Goal: Information Seeking & Learning: Learn about a topic

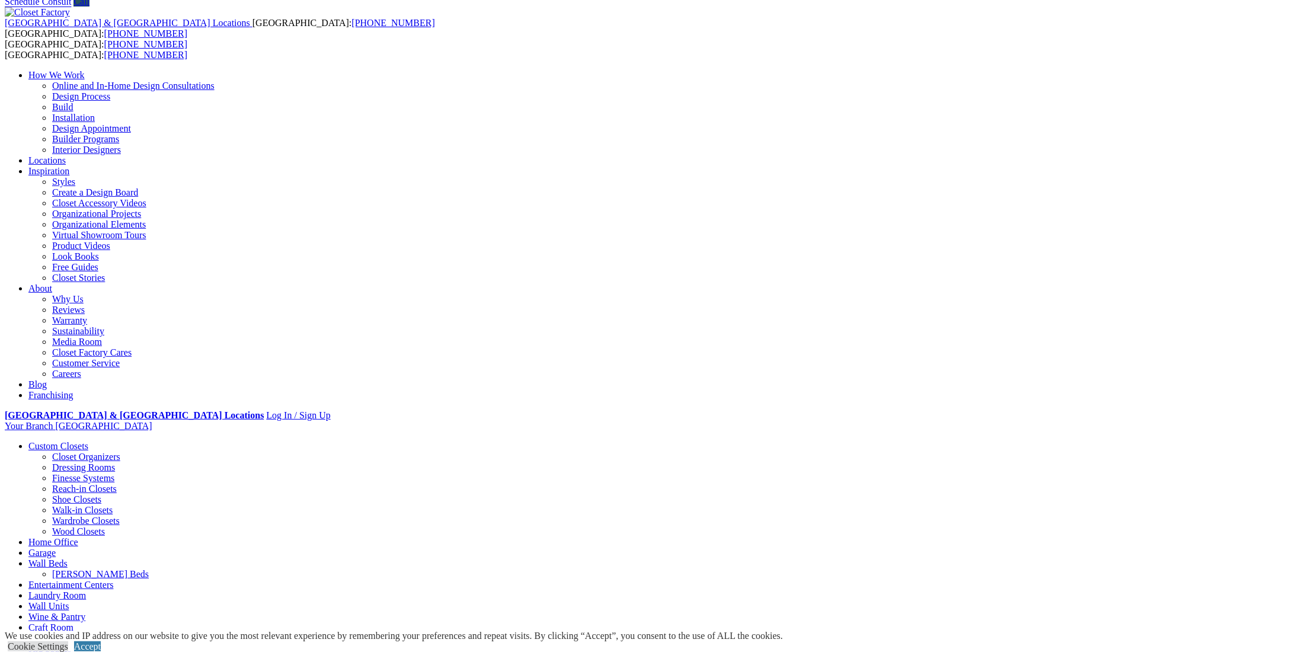
scroll to position [26, 0]
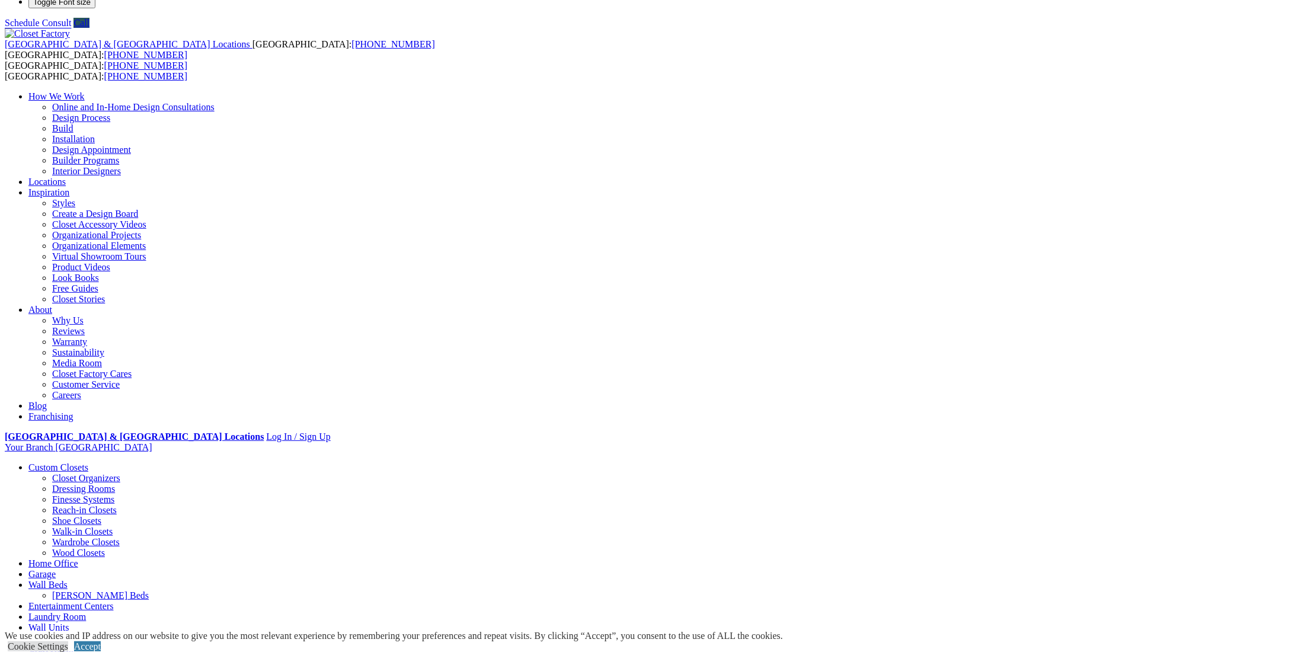
click at [117, 505] on link "Reach-in Closets" at bounding box center [84, 510] width 65 height 10
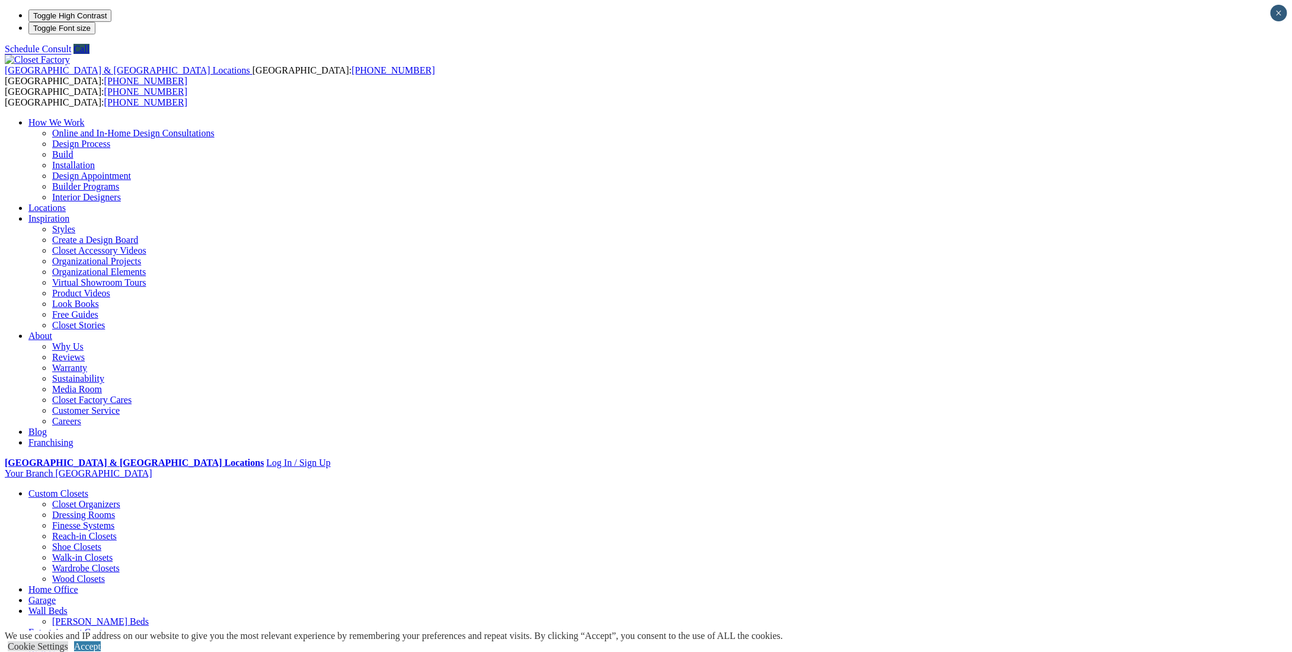
click at [101, 641] on link "Accept" at bounding box center [87, 646] width 27 height 10
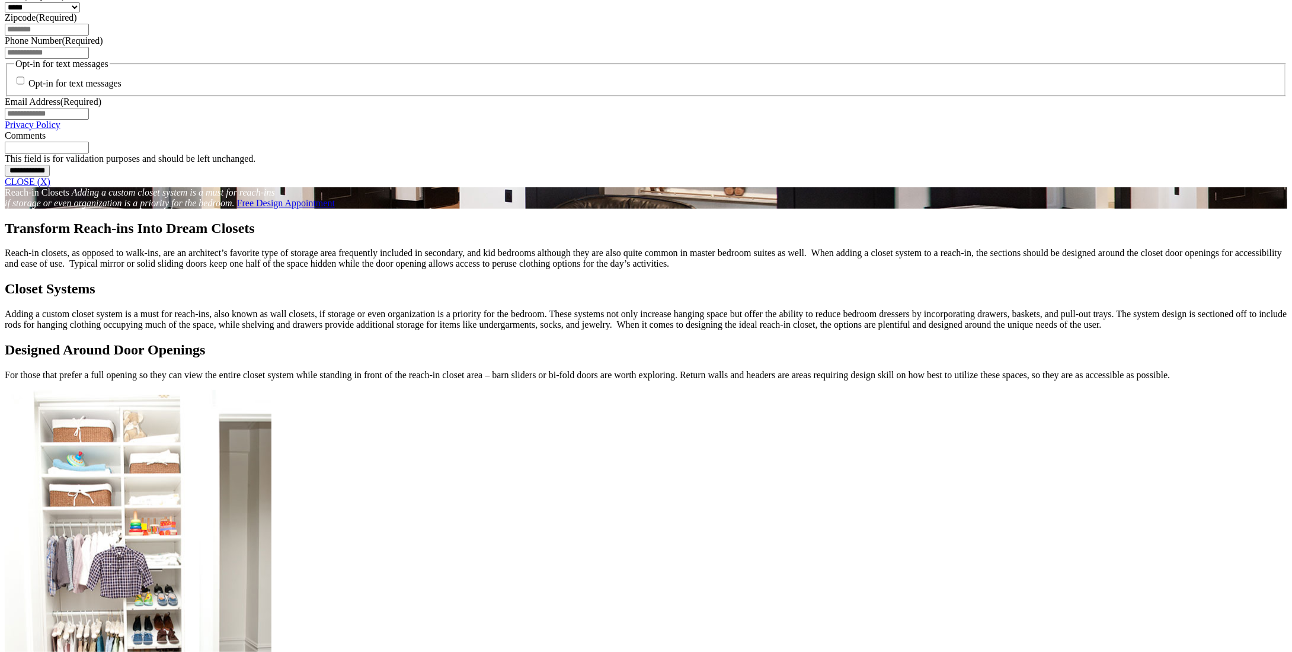
scroll to position [947, 0]
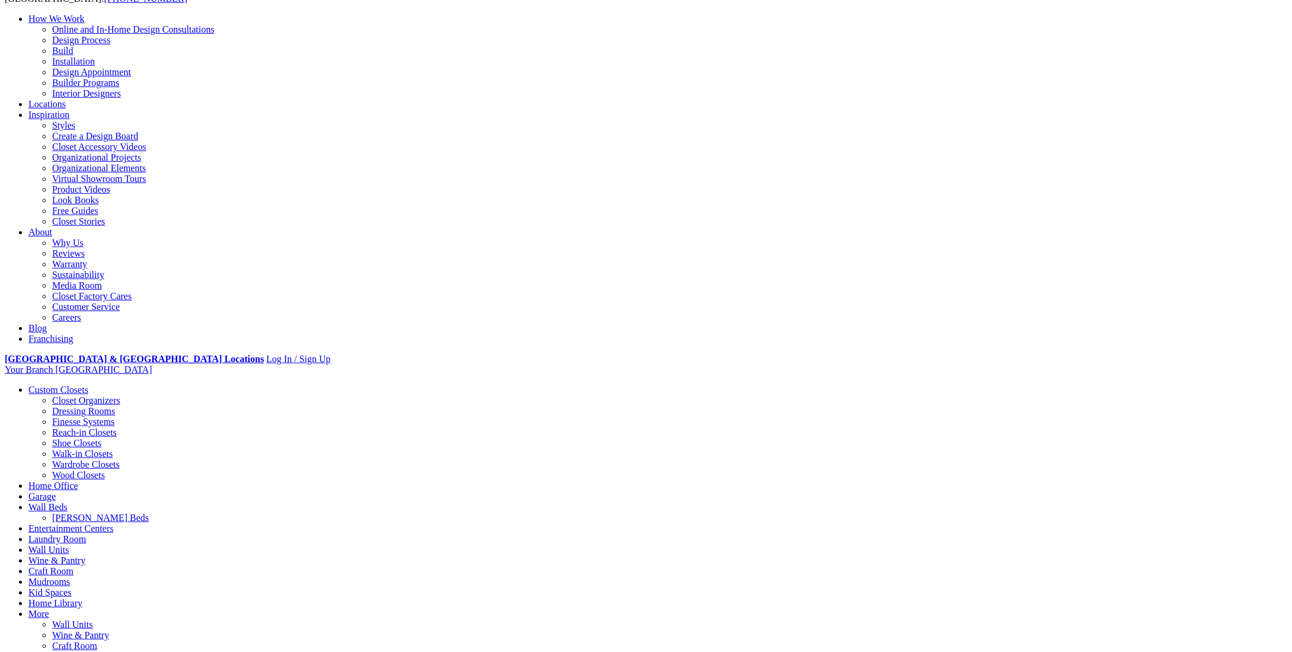
scroll to position [0, 0]
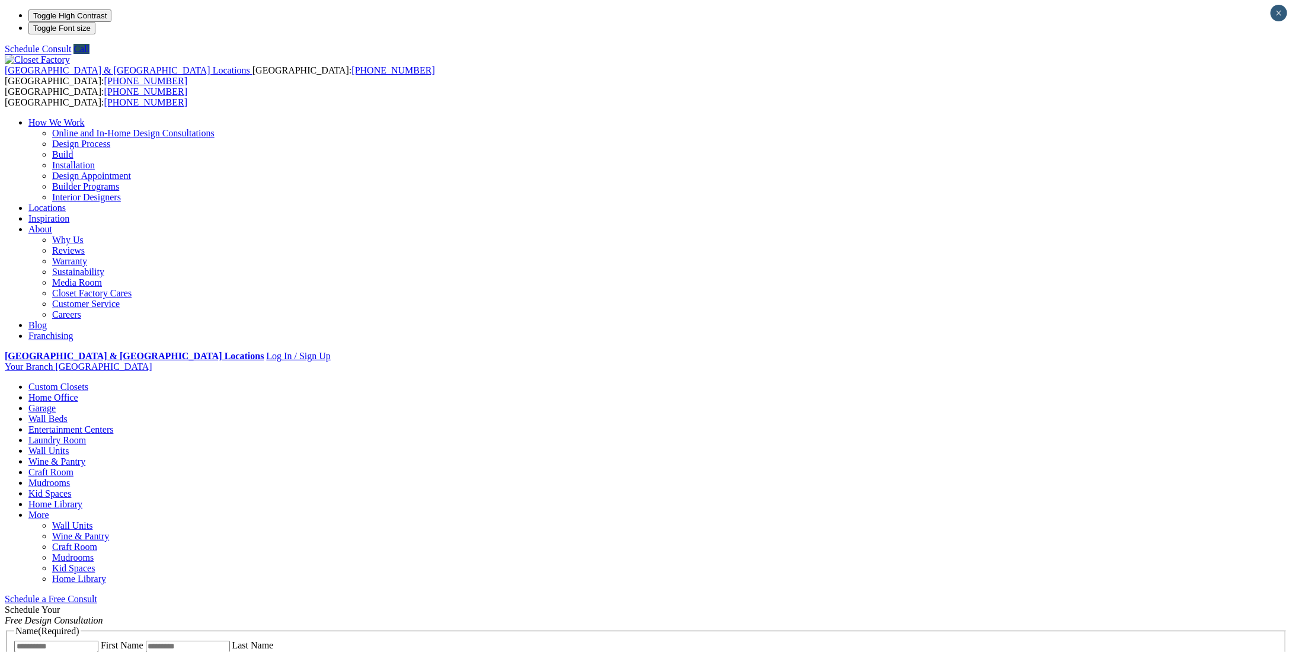
click at [85, 245] on link "Reviews" at bounding box center [68, 250] width 33 height 10
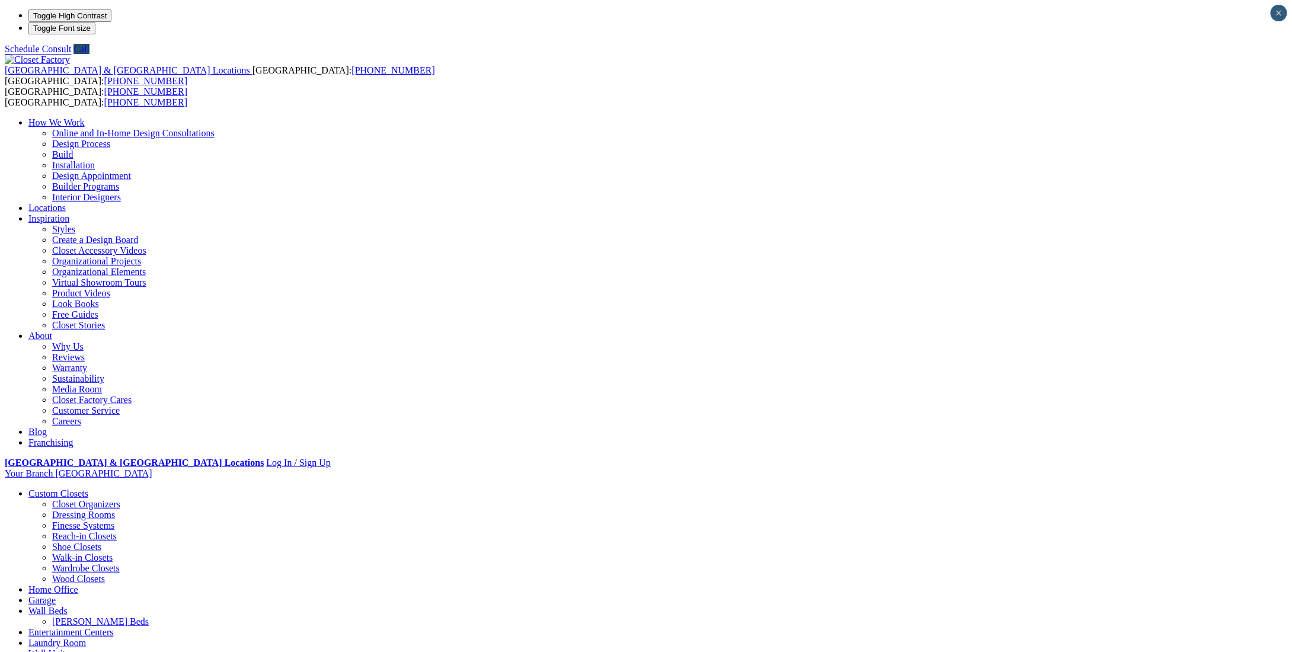
drag, startPoint x: 1295, startPoint y: 159, endPoint x: 1210, endPoint y: 485, distance: 337.4
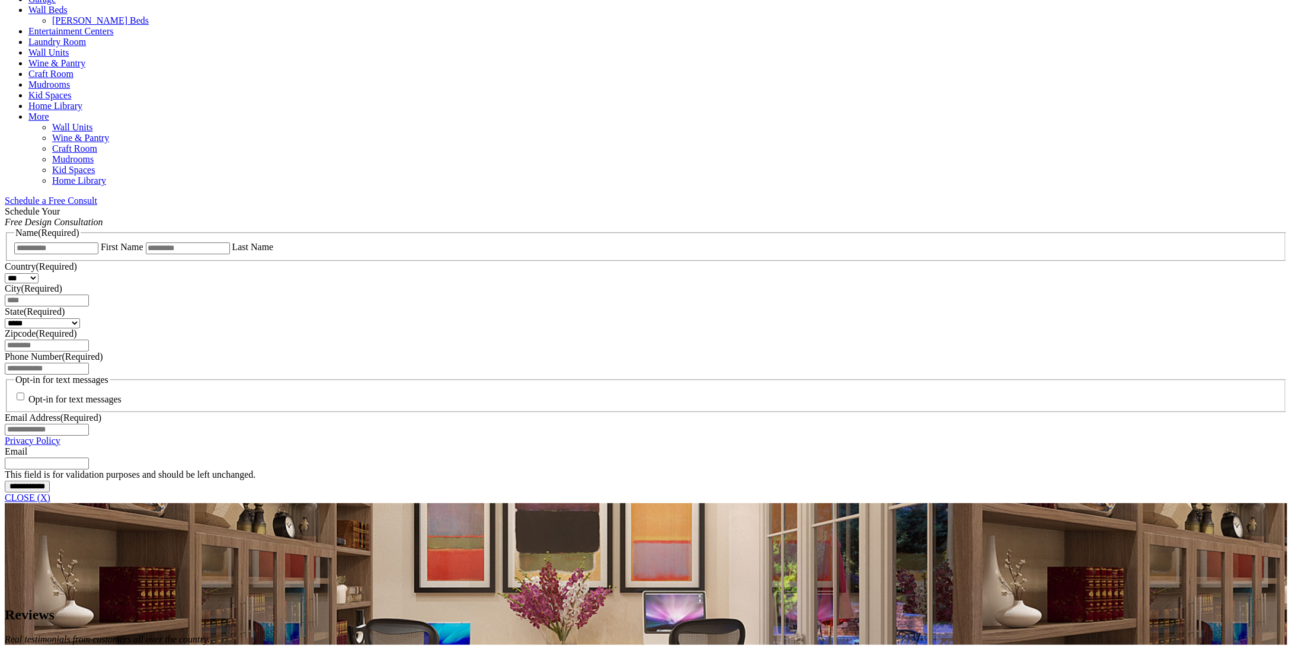
scroll to position [640, 0]
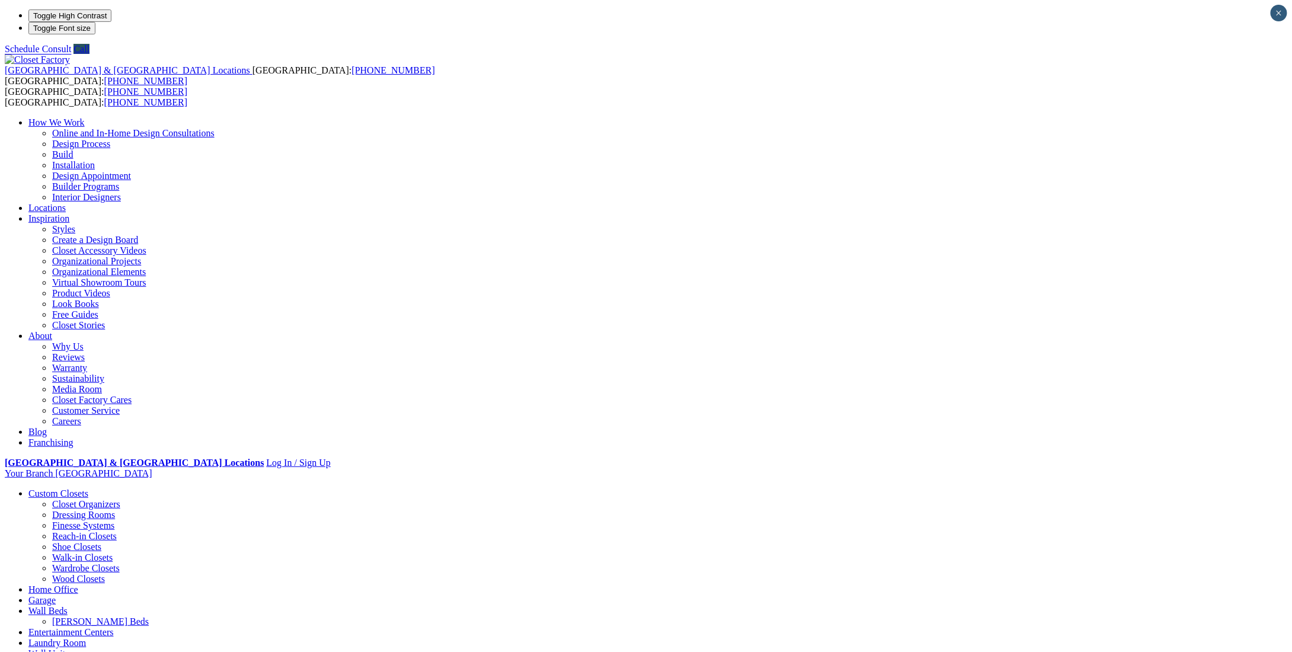
click at [120, 499] on link "Closet Organizers" at bounding box center [86, 504] width 68 height 10
